Goal: Information Seeking & Learning: Learn about a topic

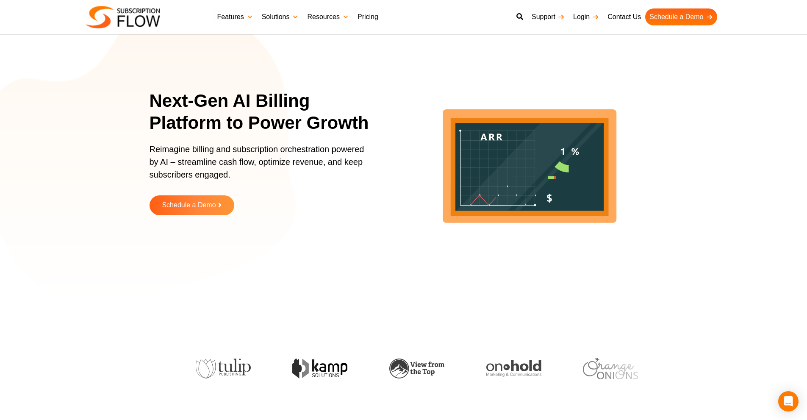
drag, startPoint x: 353, startPoint y: 19, endPoint x: 367, endPoint y: 19, distance: 13.1
click at [354, 19] on link "Pricing" at bounding box center [367, 16] width 29 height 17
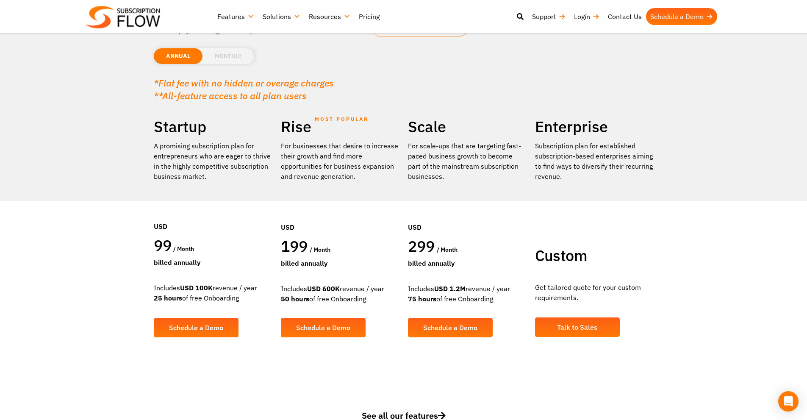
drag, startPoint x: 162, startPoint y: 284, endPoint x: 236, endPoint y: 295, distance: 74.5
click at [236, 295] on div "Includes USD 100K revenue / year 25 hours of free Onboarding" at bounding box center [213, 293] width 119 height 20
drag, startPoint x: 240, startPoint y: 295, endPoint x: 170, endPoint y: 281, distance: 71.8
click at [170, 281] on div "Startup A promising subscription plan for entrepreneurs who are eager to thrive…" at bounding box center [213, 233] width 127 height 233
click at [792, 406] on div "Open Intercom Messenger" at bounding box center [789, 401] width 22 height 22
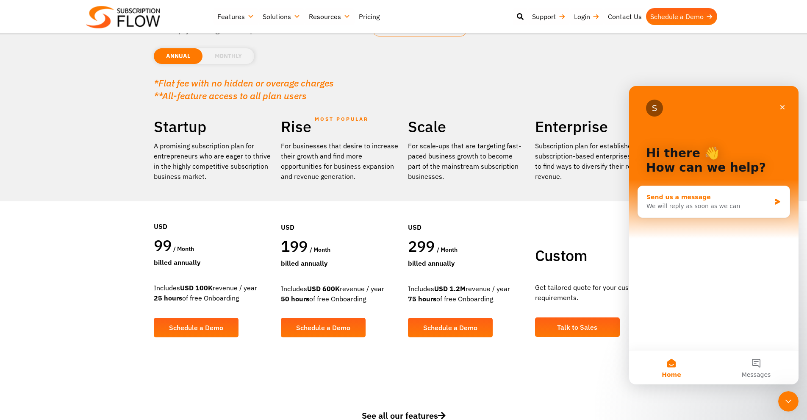
click at [713, 209] on div "We will reply as soon as we can" at bounding box center [709, 206] width 124 height 9
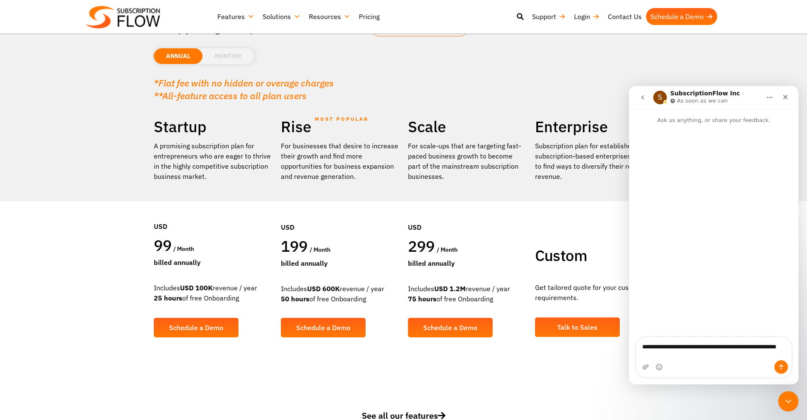
type textarea "**********"
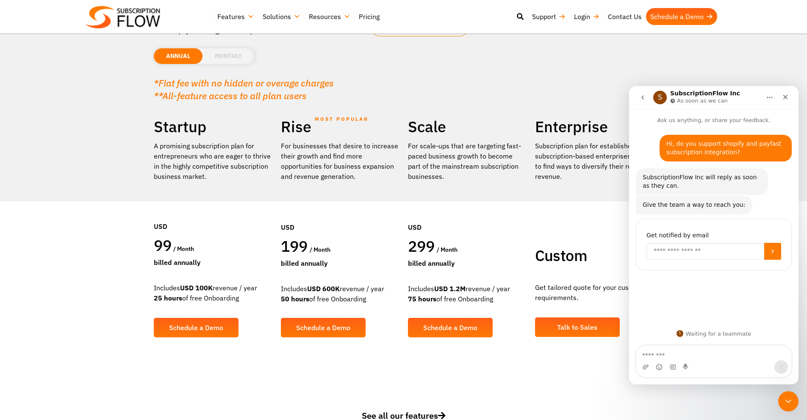
click at [694, 246] on input "Enter your email" at bounding box center [706, 251] width 118 height 17
type input "**********"
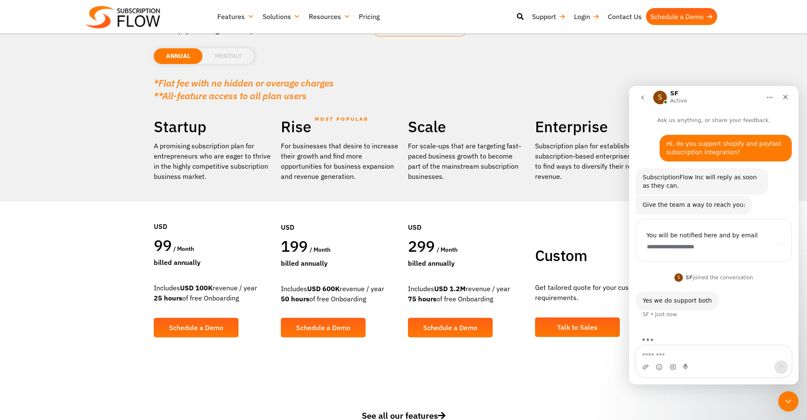
scroll to position [15, 0]
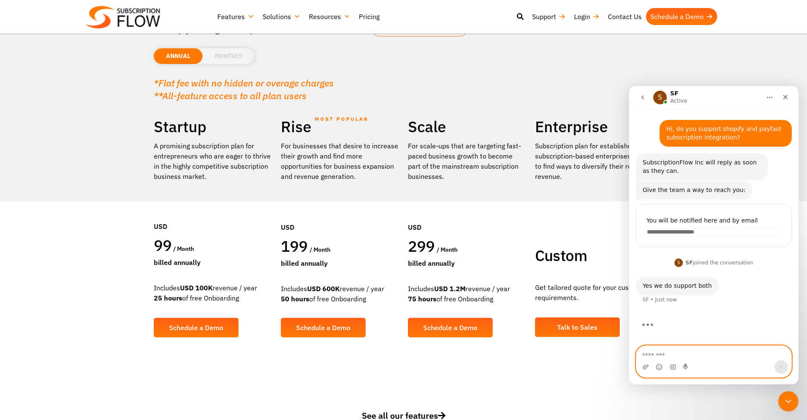
click at [676, 353] on textarea "Message…" at bounding box center [714, 353] width 155 height 14
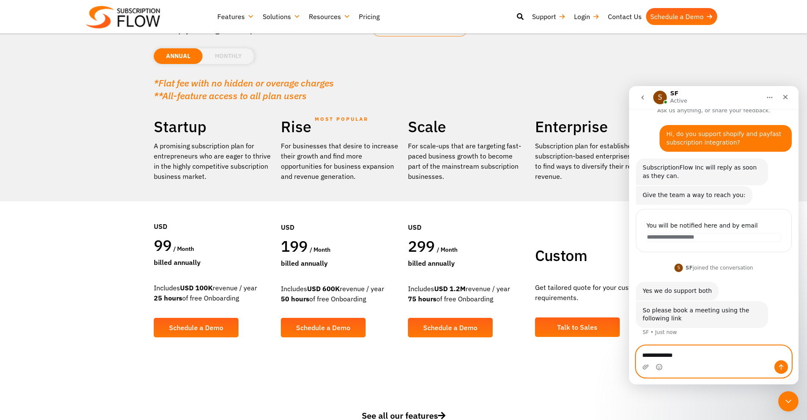
scroll to position [10, 0]
type textarea "*******"
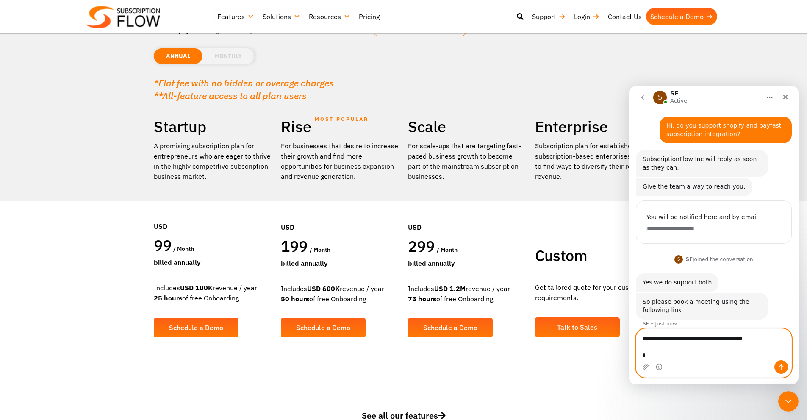
scroll to position [27, 0]
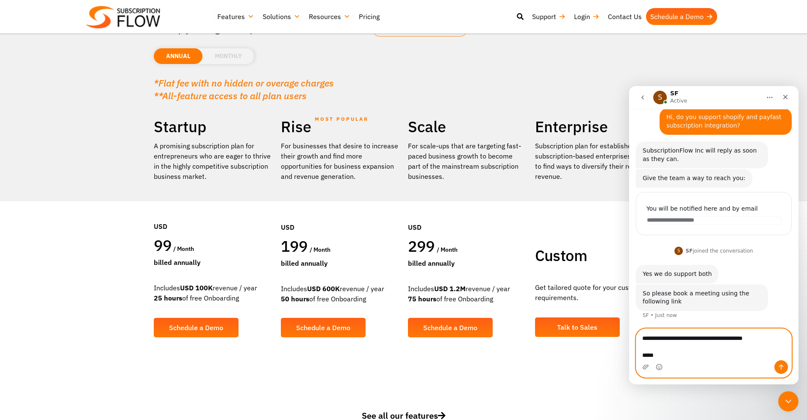
type textarea "**********"
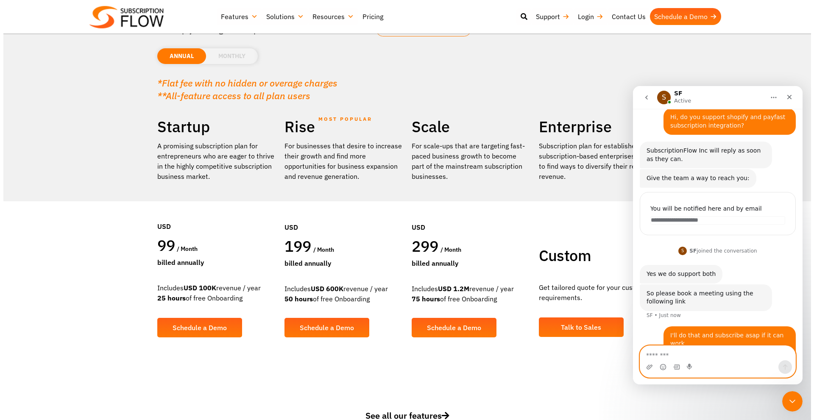
scroll to position [47, 0]
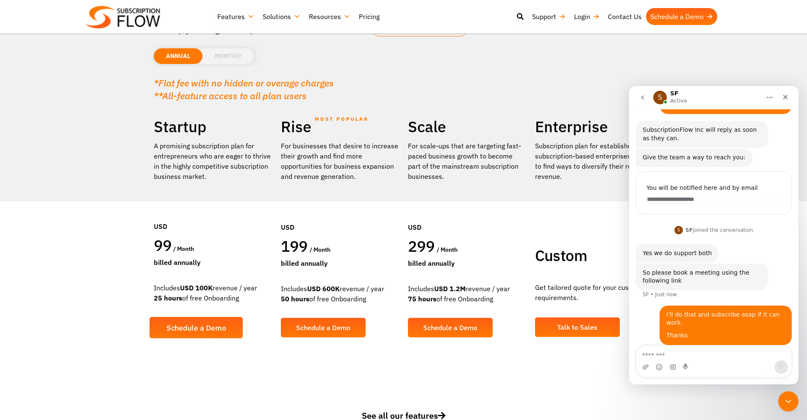
click at [203, 325] on span "Schedule a Demo" at bounding box center [196, 328] width 60 height 8
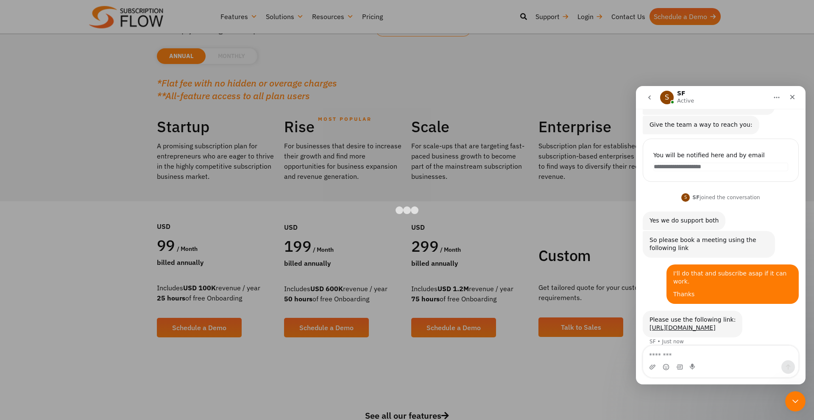
scroll to position [89, 0]
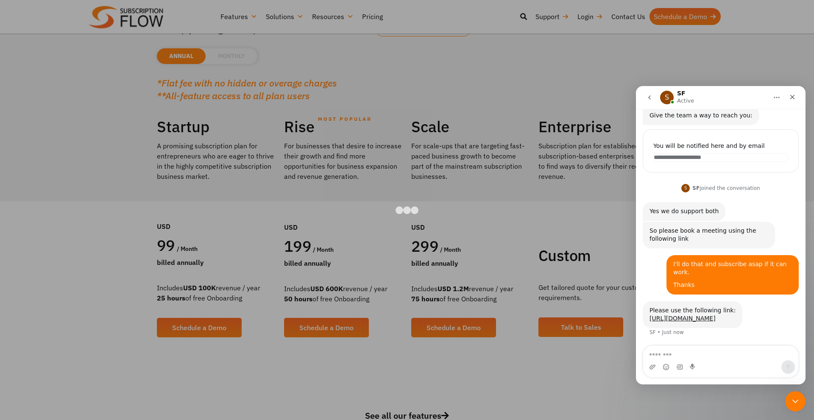
click at [685, 360] on div "Intercom messenger" at bounding box center [720, 367] width 155 height 14
click at [686, 357] on textarea "Message…" at bounding box center [720, 353] width 155 height 14
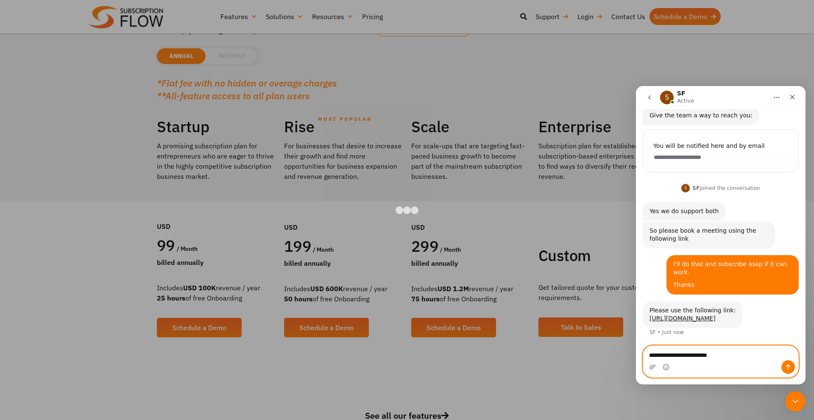
type textarea "**********"
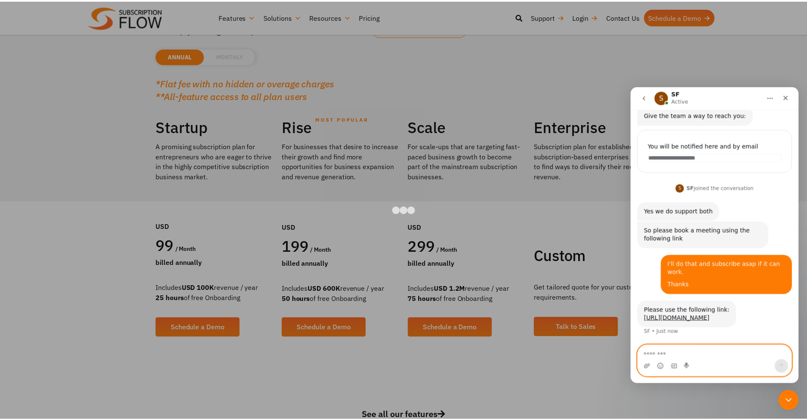
scroll to position [114, 0]
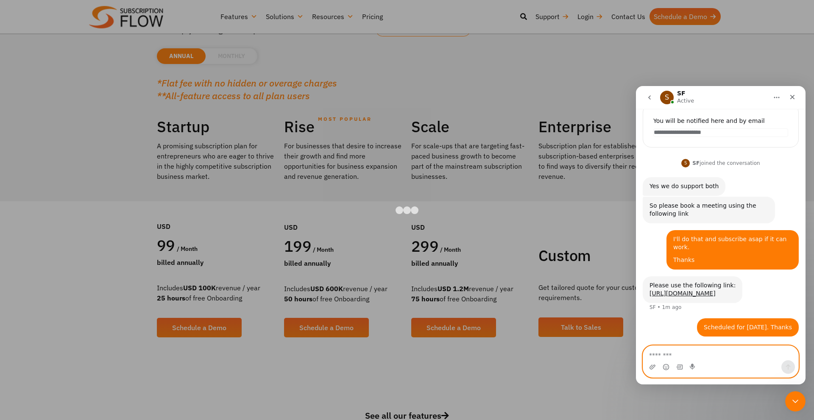
click at [694, 357] on textarea "Message…" at bounding box center [720, 353] width 155 height 14
click at [159, 218] on div at bounding box center [407, 210] width 814 height 420
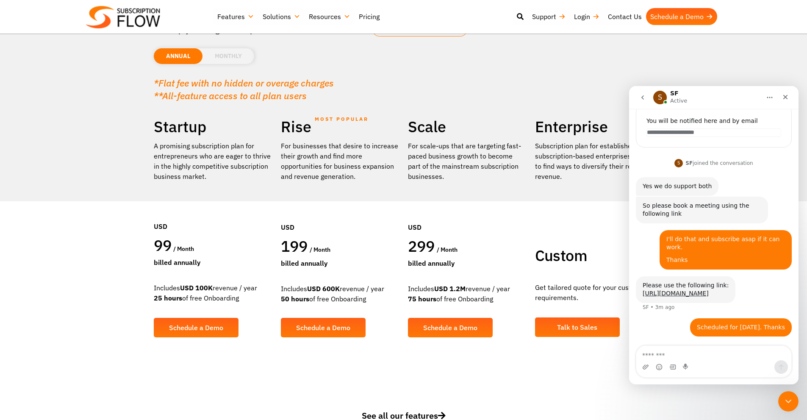
click at [221, 53] on li "MONTHLY" at bounding box center [229, 56] width 52 height 16
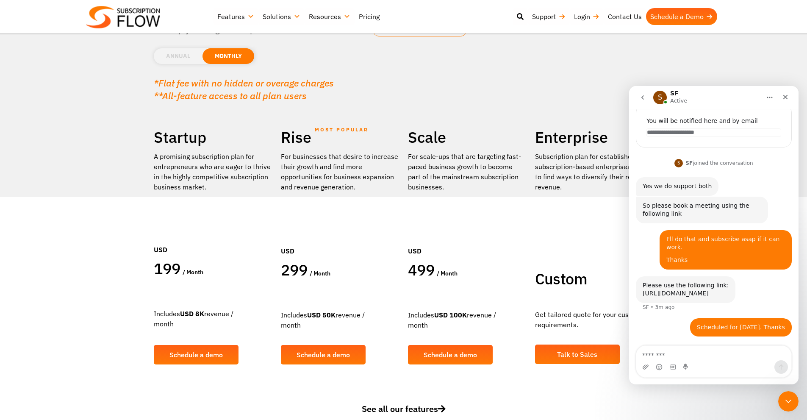
click at [184, 60] on li "ANNUAL" at bounding box center [178, 56] width 49 height 16
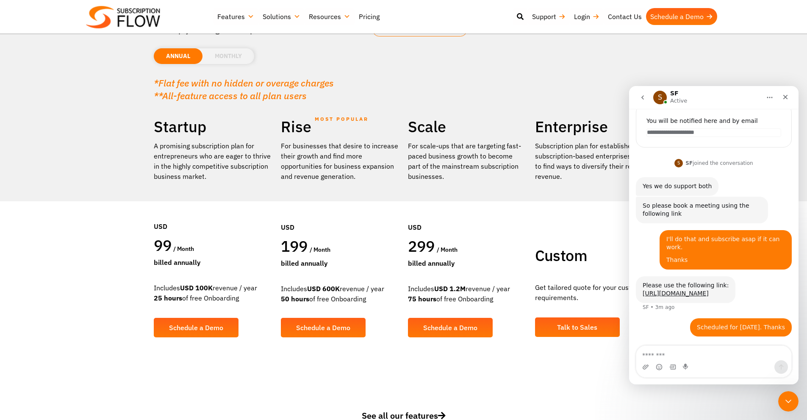
click at [216, 60] on li "MONTHLY" at bounding box center [229, 56] width 52 height 16
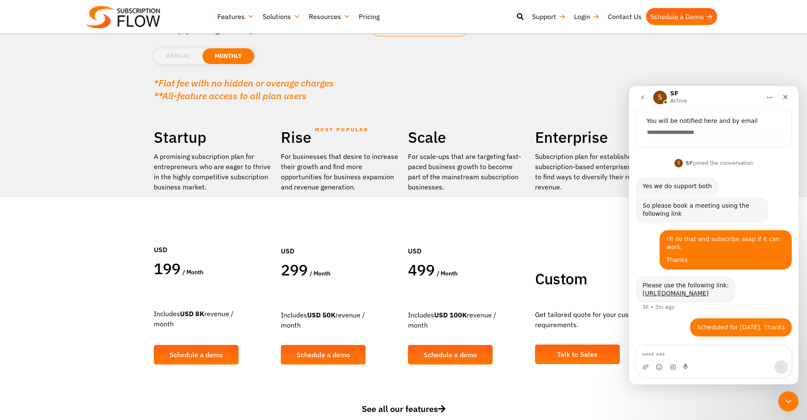
click at [174, 56] on li "ANNUAL" at bounding box center [178, 56] width 49 height 16
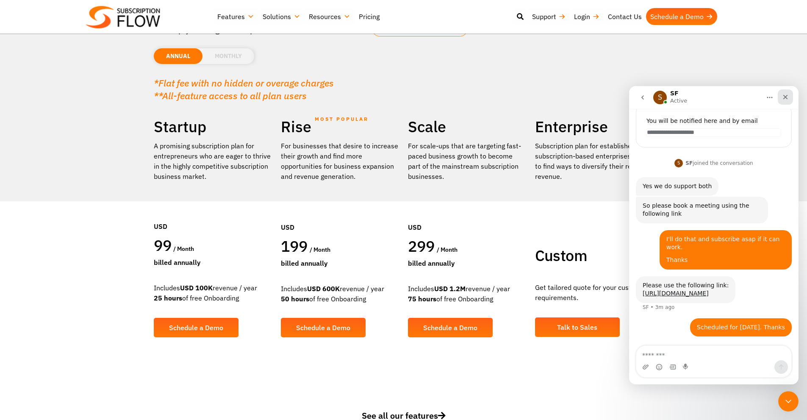
click at [786, 97] on icon "Close" at bounding box center [786, 97] width 5 height 5
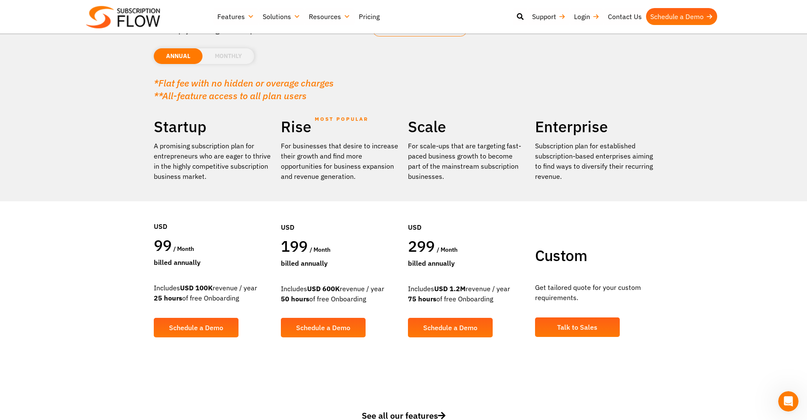
click at [256, 94] on em "**All-feature access to all plan users" at bounding box center [230, 95] width 153 height 12
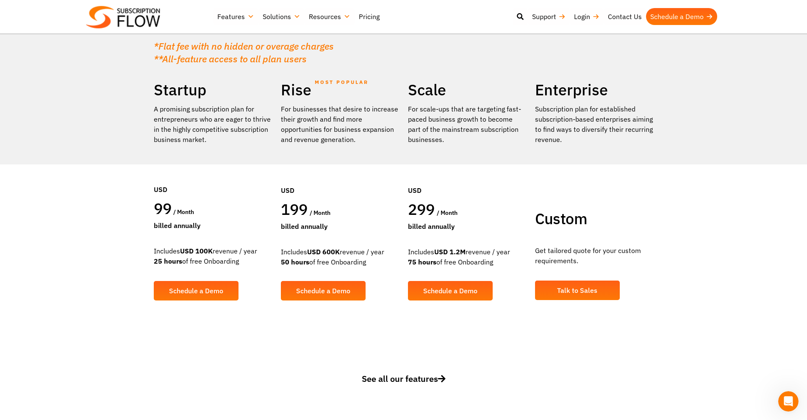
scroll to position [127, 0]
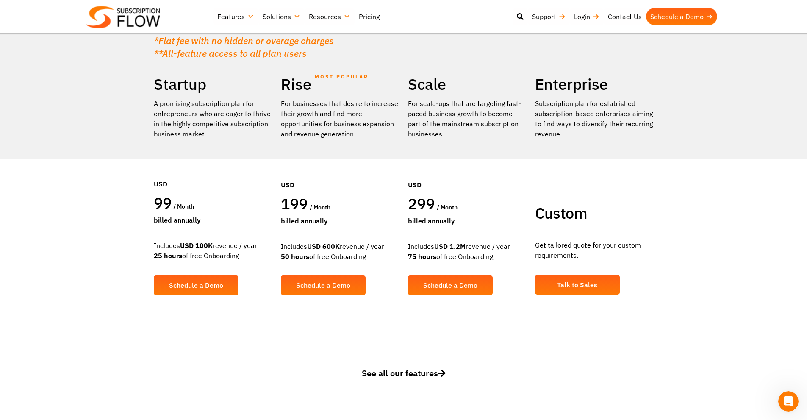
drag, startPoint x: 150, startPoint y: 206, endPoint x: 231, endPoint y: 254, distance: 94.0
click at [231, 254] on div "Startup A promising subscription plan for entrepreneurs who are eager to thrive…" at bounding box center [213, 191] width 127 height 233
drag, startPoint x: 241, startPoint y: 256, endPoint x: 145, endPoint y: 199, distance: 111.7
click at [145, 199] on section "Find a plan that's right for you Or simply leverage the expertise of our consul…" at bounding box center [403, 107] width 807 height 469
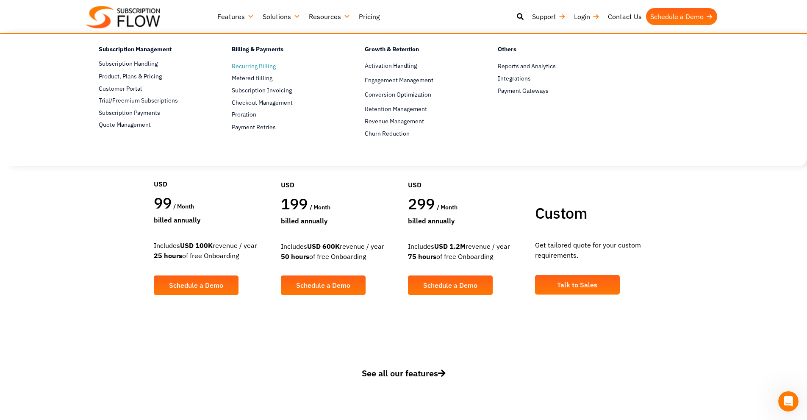
click at [250, 67] on span "Recurring Billing" at bounding box center [254, 66] width 44 height 9
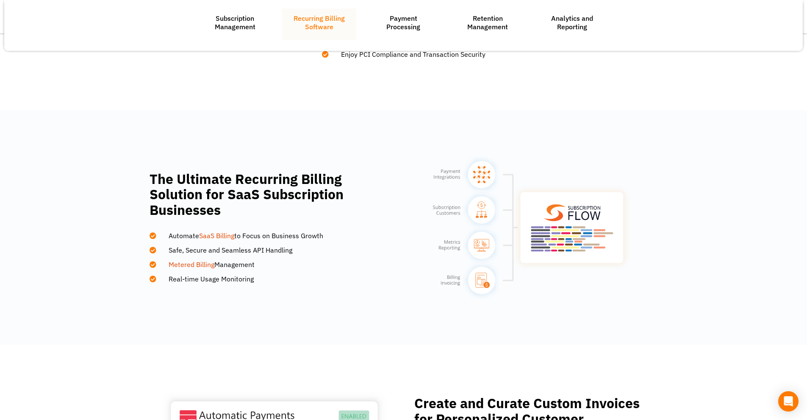
scroll to position [551, 0]
